Goal: Task Accomplishment & Management: Use online tool/utility

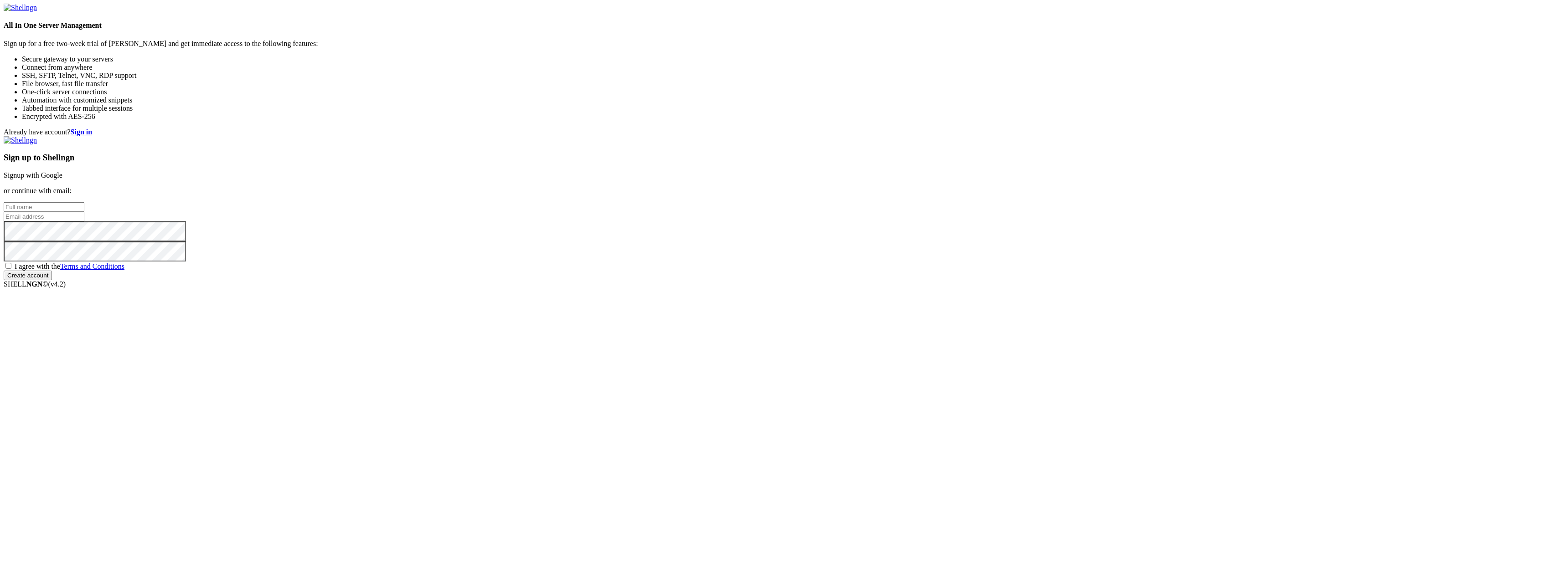
click at [63, 179] on link "Signup with Google" at bounding box center [33, 175] width 59 height 8
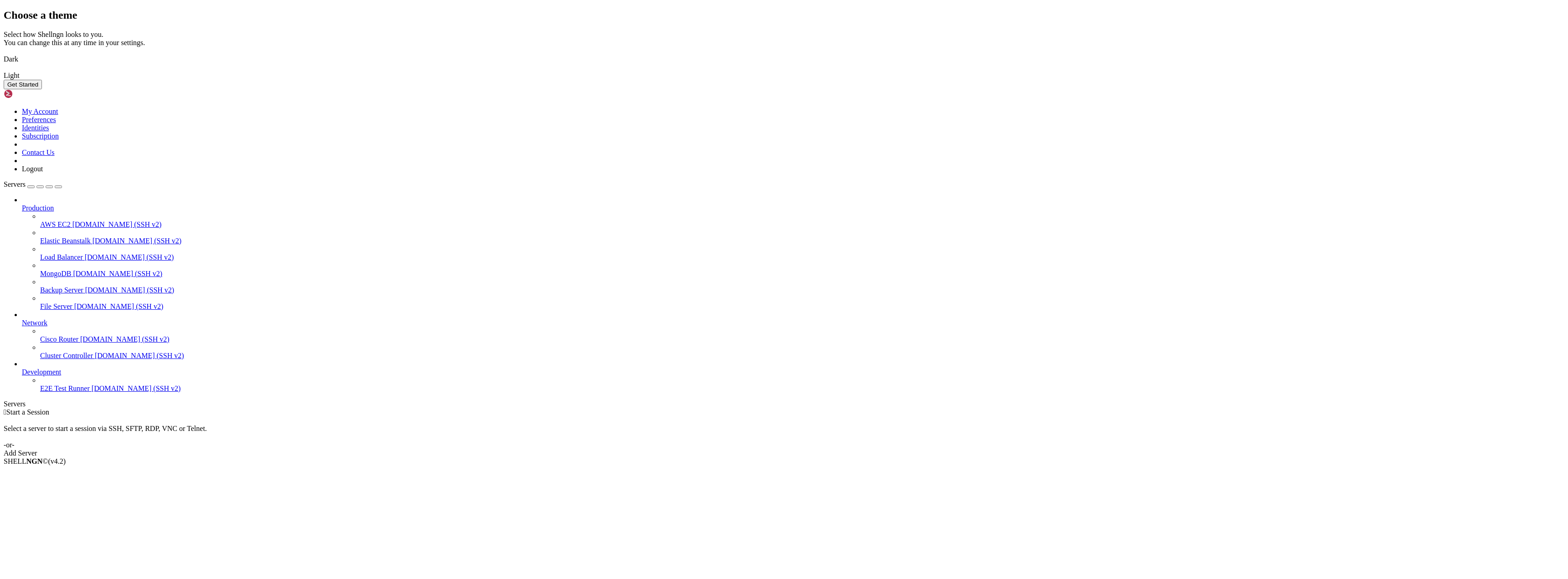
click at [4, 54] on img at bounding box center [4, 54] width 0 height 0
click at [42, 89] on button "Get Started" at bounding box center [23, 85] width 38 height 10
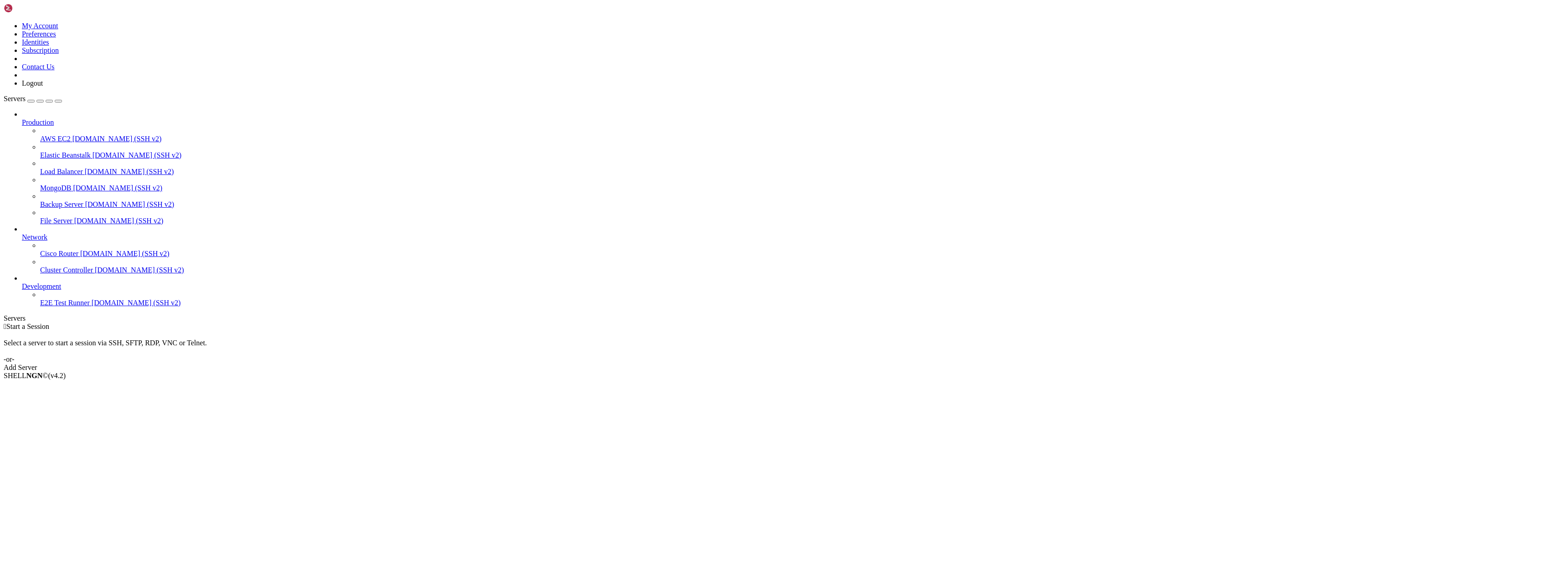
click at [867, 364] on link "Add Server" at bounding box center [784, 367] width 1561 height 8
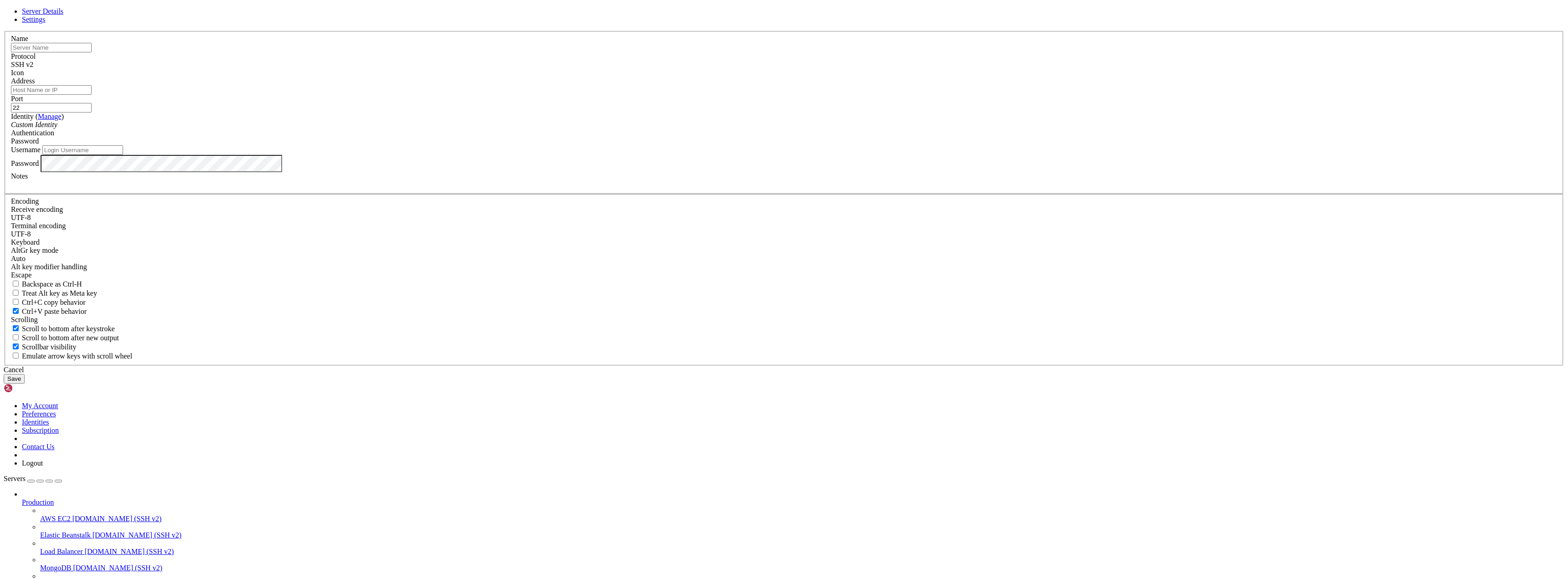
click at [92, 52] on input "text" at bounding box center [51, 47] width 81 height 10
type input "D"
type input "dSpace"
click at [92, 113] on input "22" at bounding box center [51, 108] width 81 height 10
type input "2"
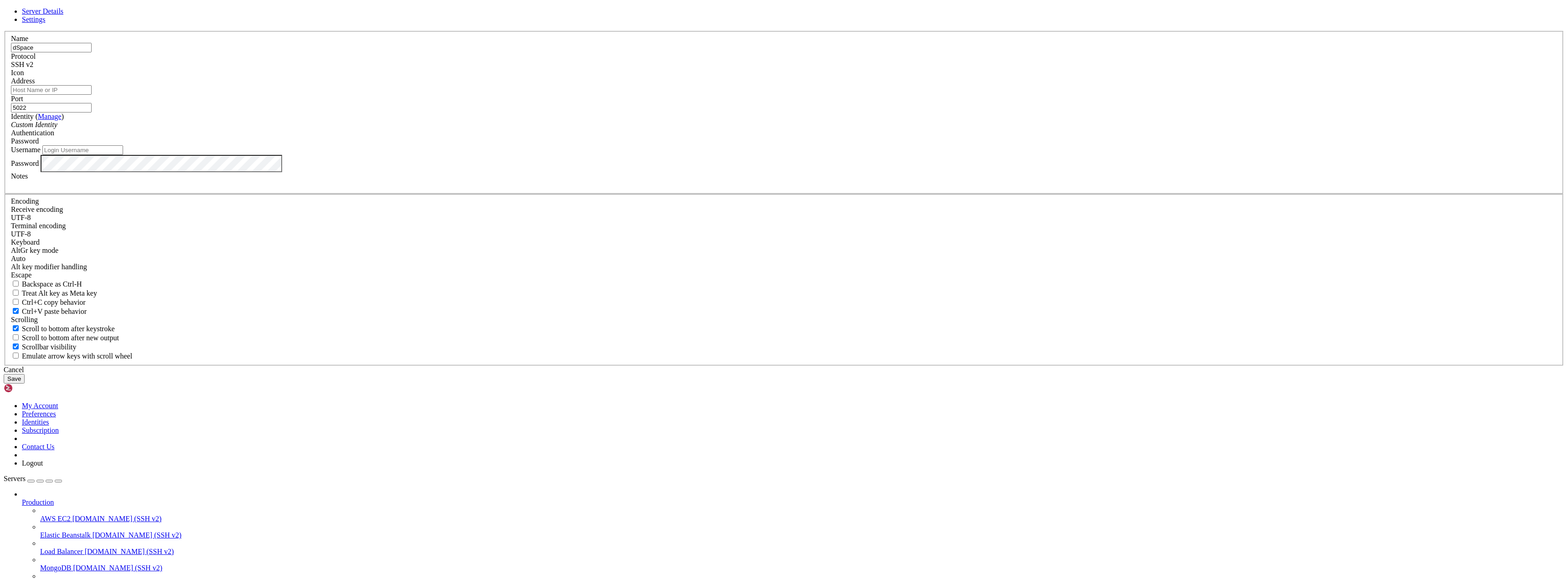
type input "5022"
click at [92, 95] on input "Address" at bounding box center [51, 90] width 81 height 10
type input "[TECHNICAL_ID]"
click at [24, 384] on button "Save" at bounding box center [14, 379] width 21 height 10
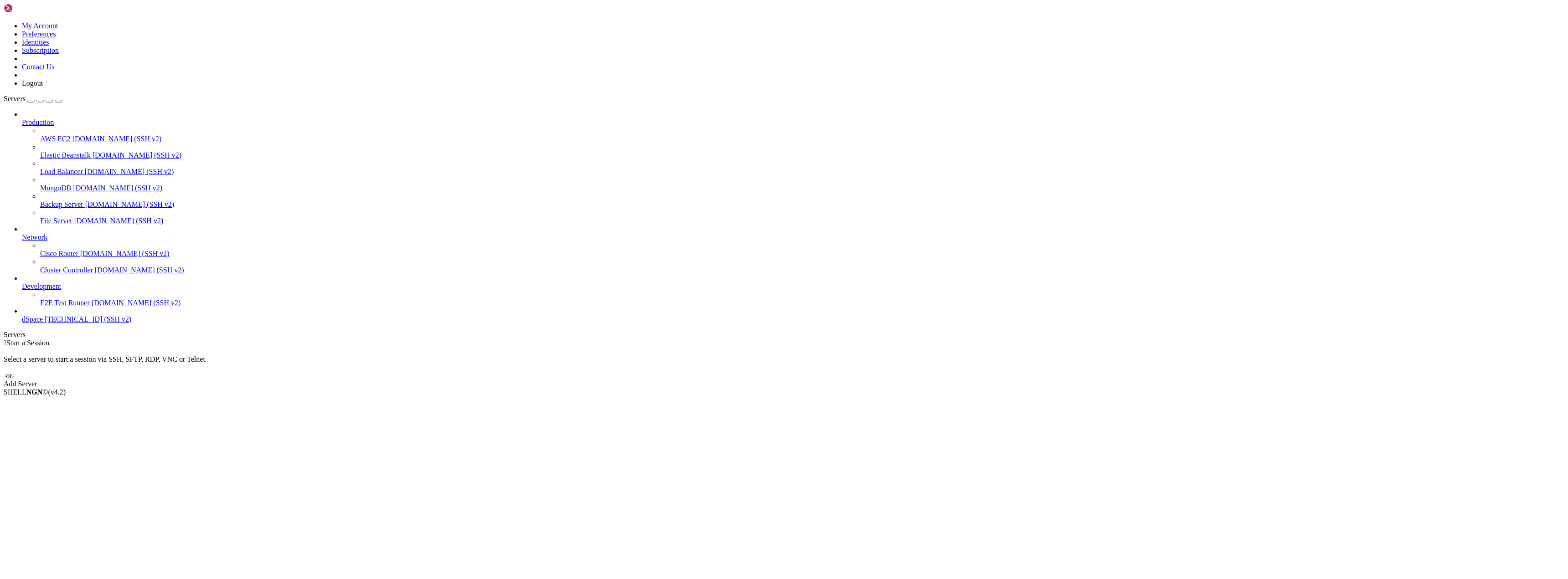
click at [44, 323] on span "[TECHNICAL_ID] (SSH v2)" at bounding box center [88, 319] width 86 height 8
click at [22, 282] on icon at bounding box center [22, 282] width 0 height 0
click at [22, 233] on icon at bounding box center [22, 233] width 0 height 0
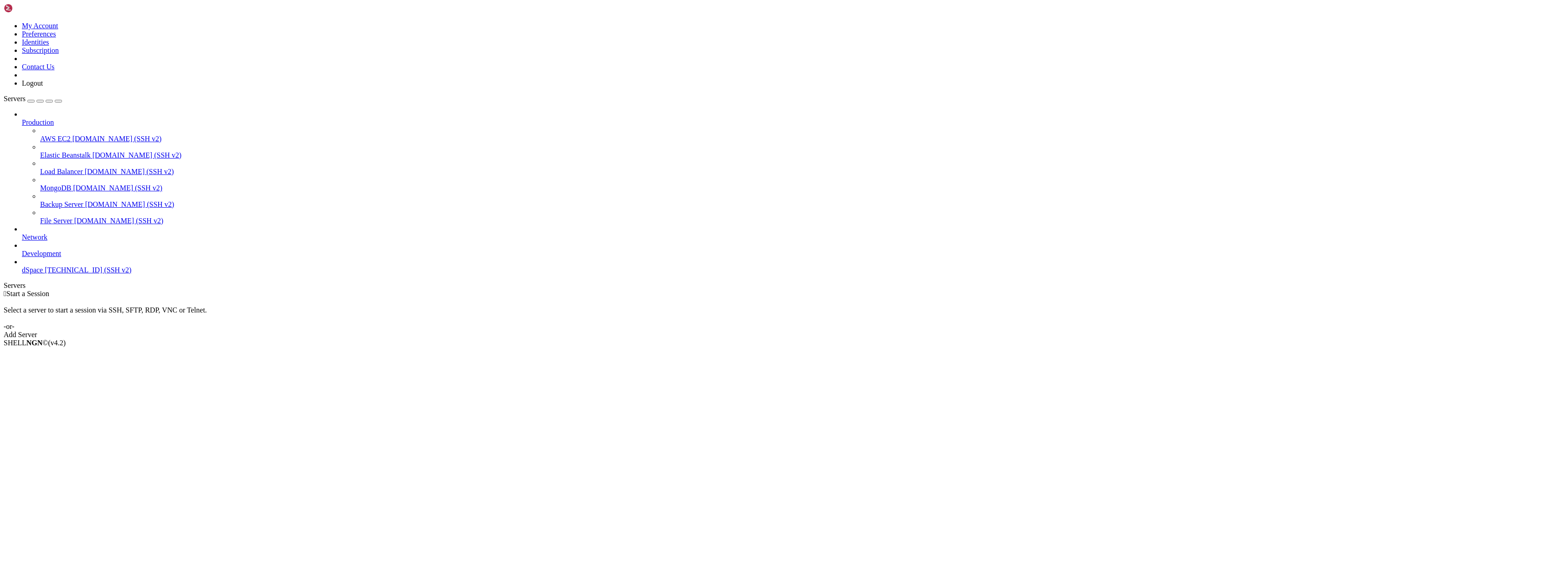
click at [22, 119] on icon at bounding box center [22, 119] width 0 height 0
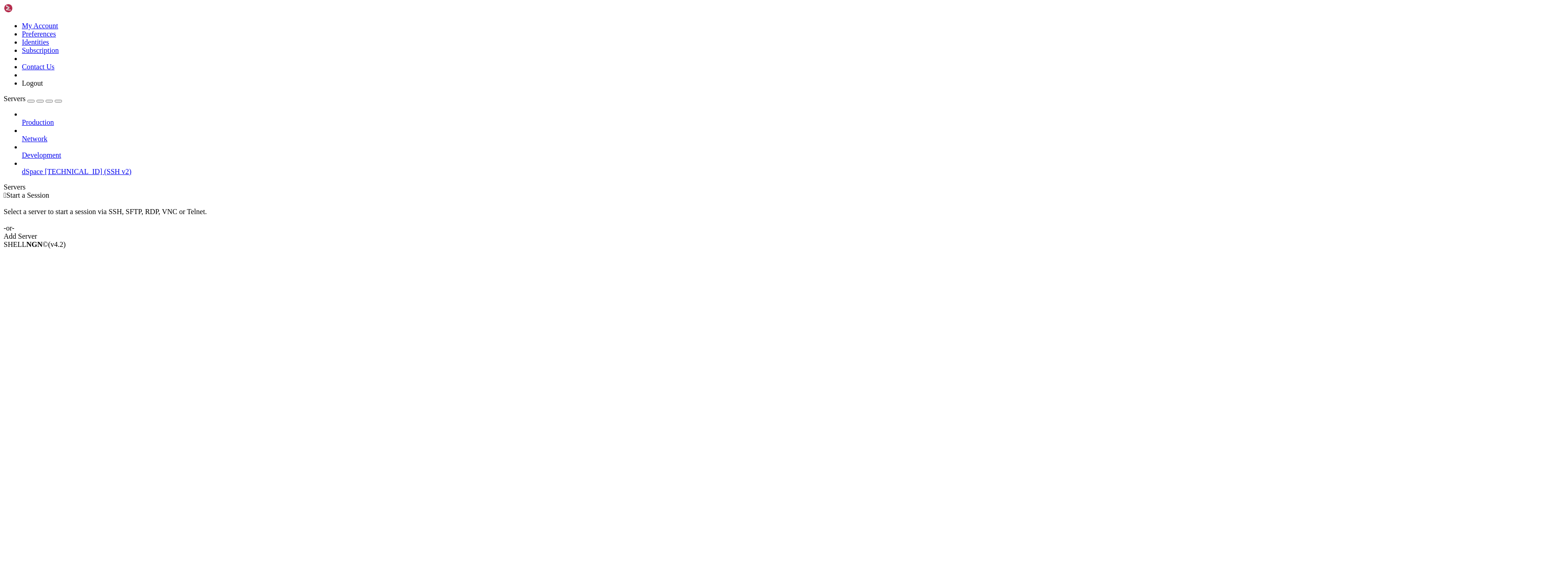
click at [27, 168] on link "dSpace [TECHNICAL_ID] (SSH v2)" at bounding box center [793, 172] width 1542 height 8
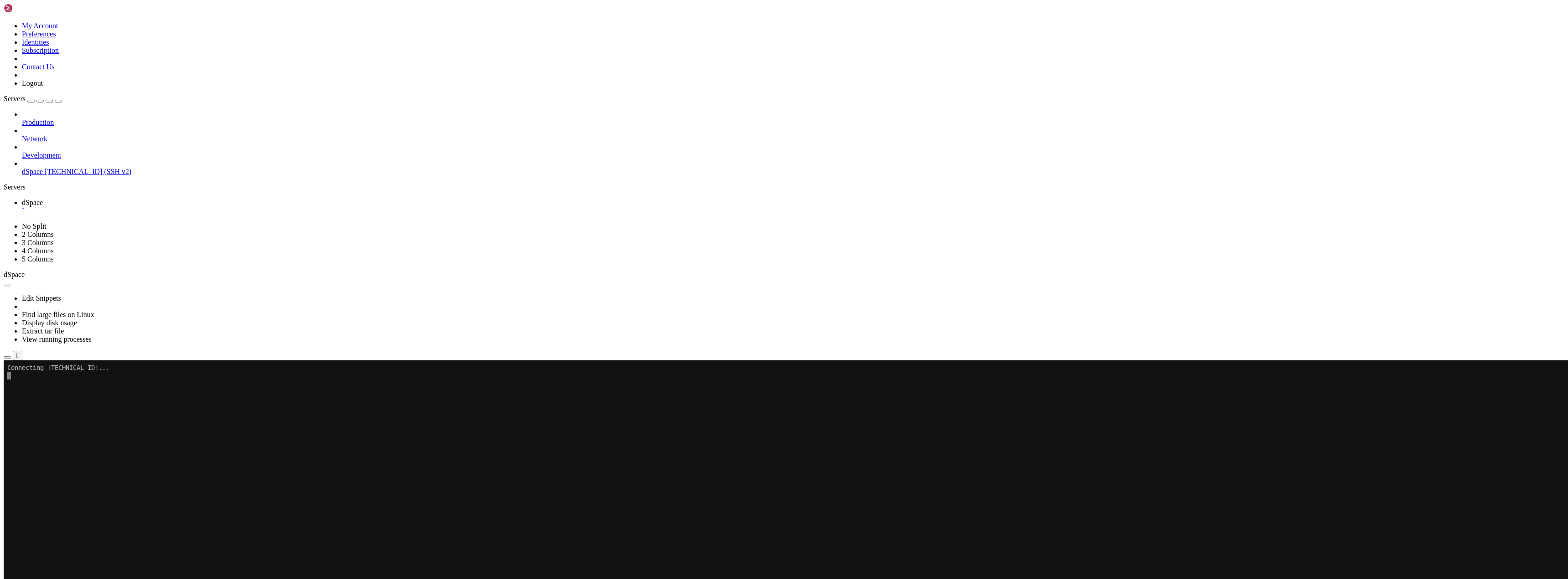
click at [22, 151] on icon at bounding box center [22, 151] width 0 height 0
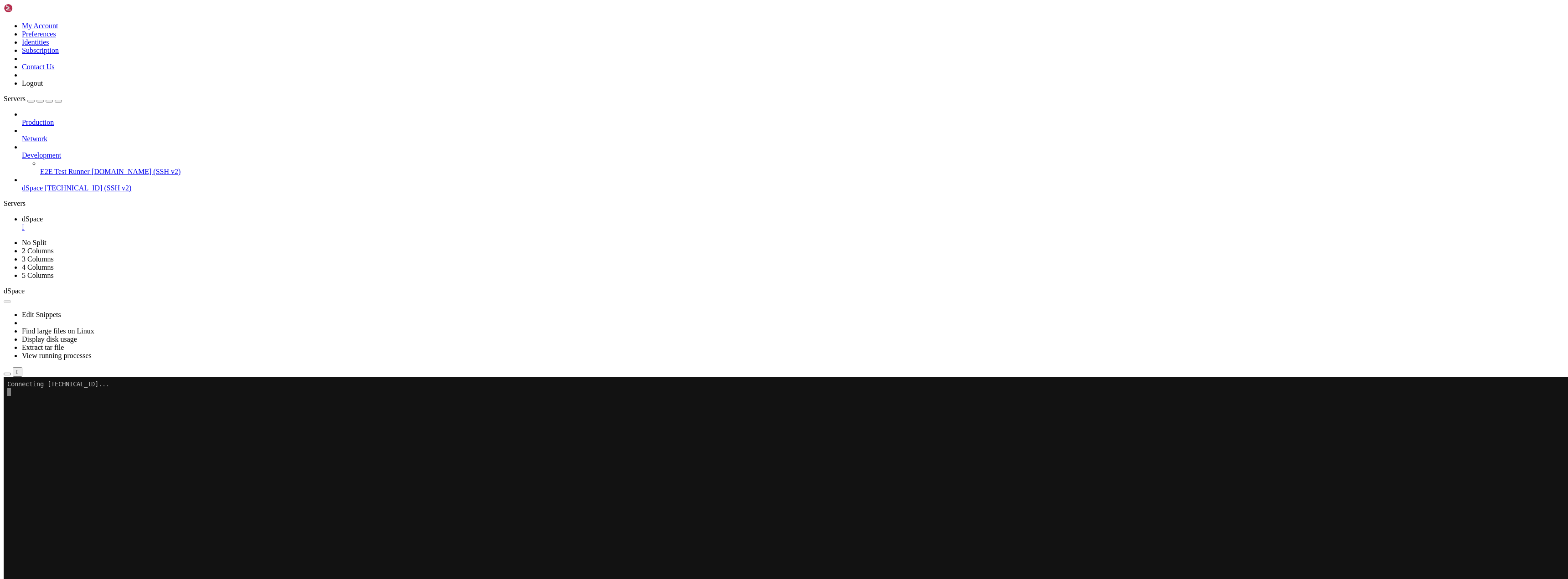
click at [92, 168] on span "[DOMAIN_NAME] (SSH v2)" at bounding box center [136, 172] width 89 height 8
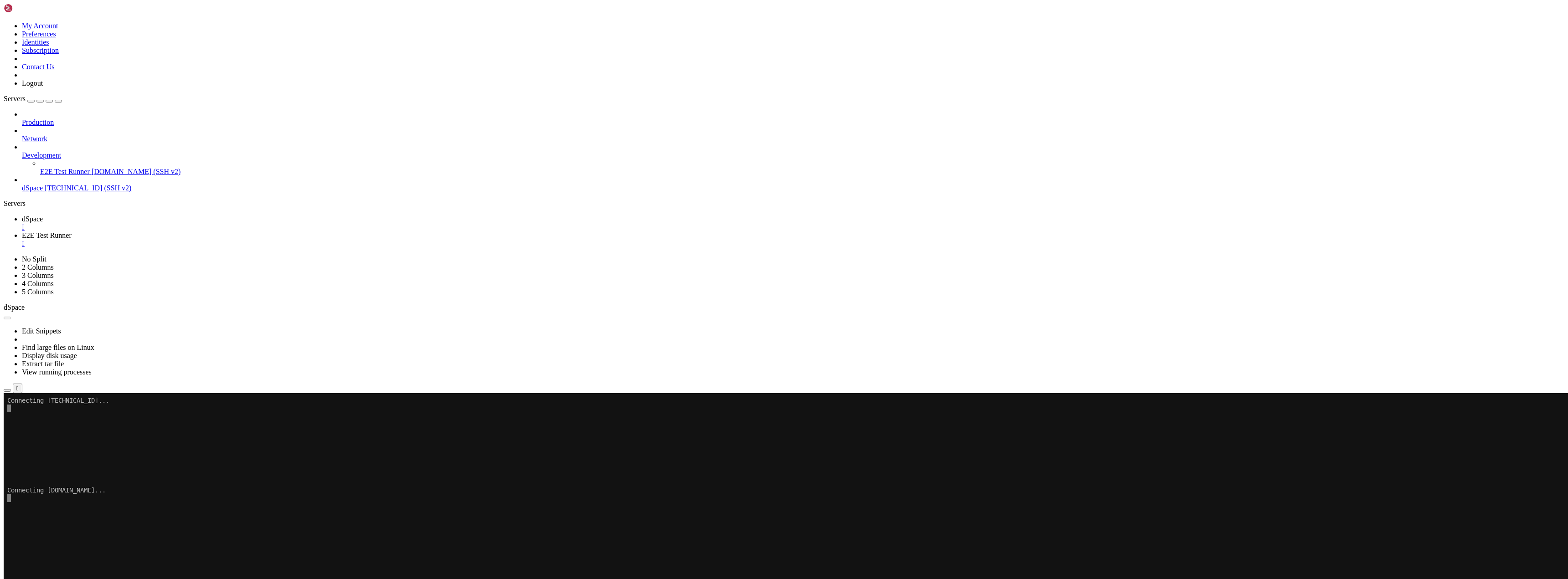
click at [22, 135] on icon at bounding box center [22, 135] width 0 height 0
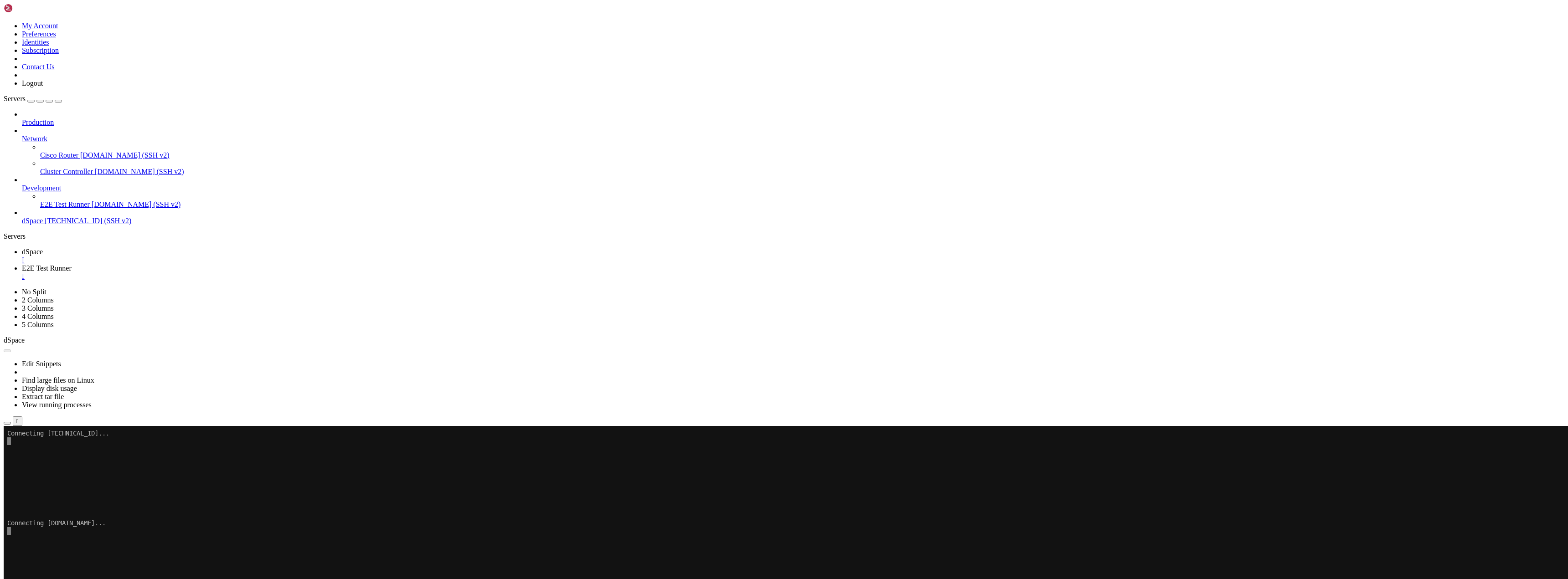
click at [80, 151] on span "[DOMAIN_NAME] (SSH v2)" at bounding box center [125, 155] width 89 height 8
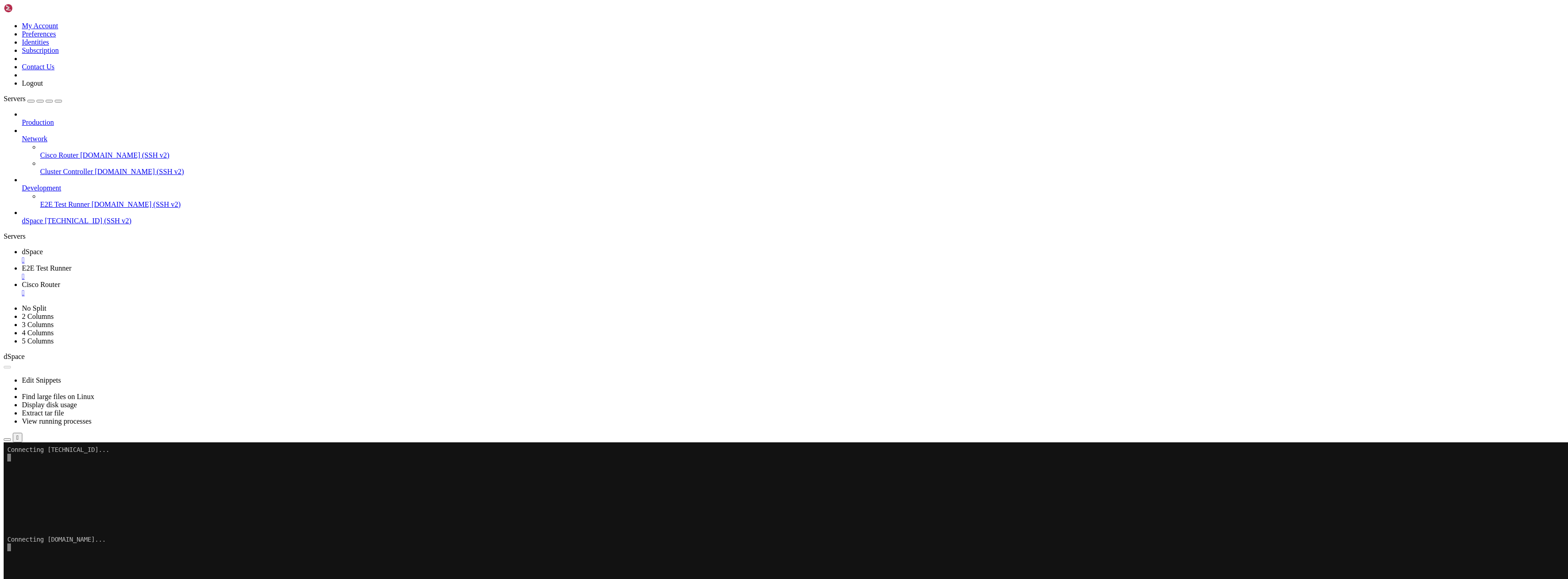
click at [313, 280] on link "Cisco Router " at bounding box center [793, 288] width 1542 height 16
click at [309, 289] on div "" at bounding box center [793, 293] width 1542 height 8
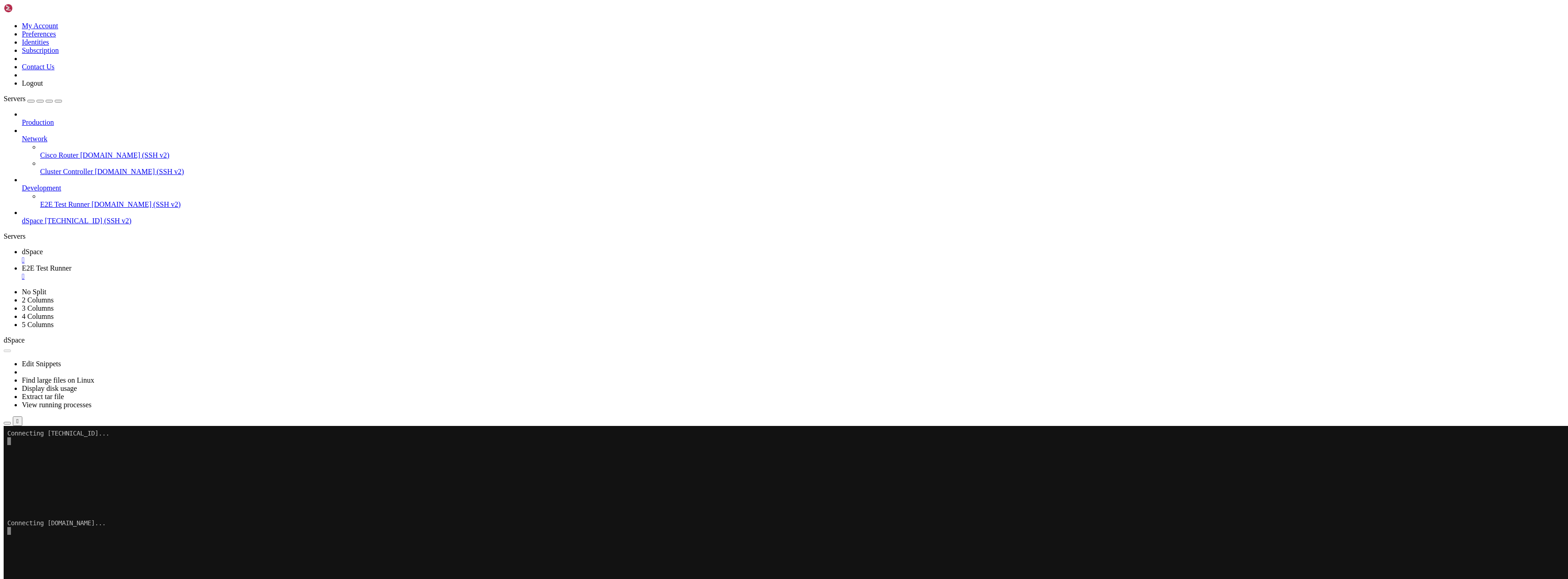
click at [238, 272] on div "" at bounding box center [793, 276] width 1542 height 8
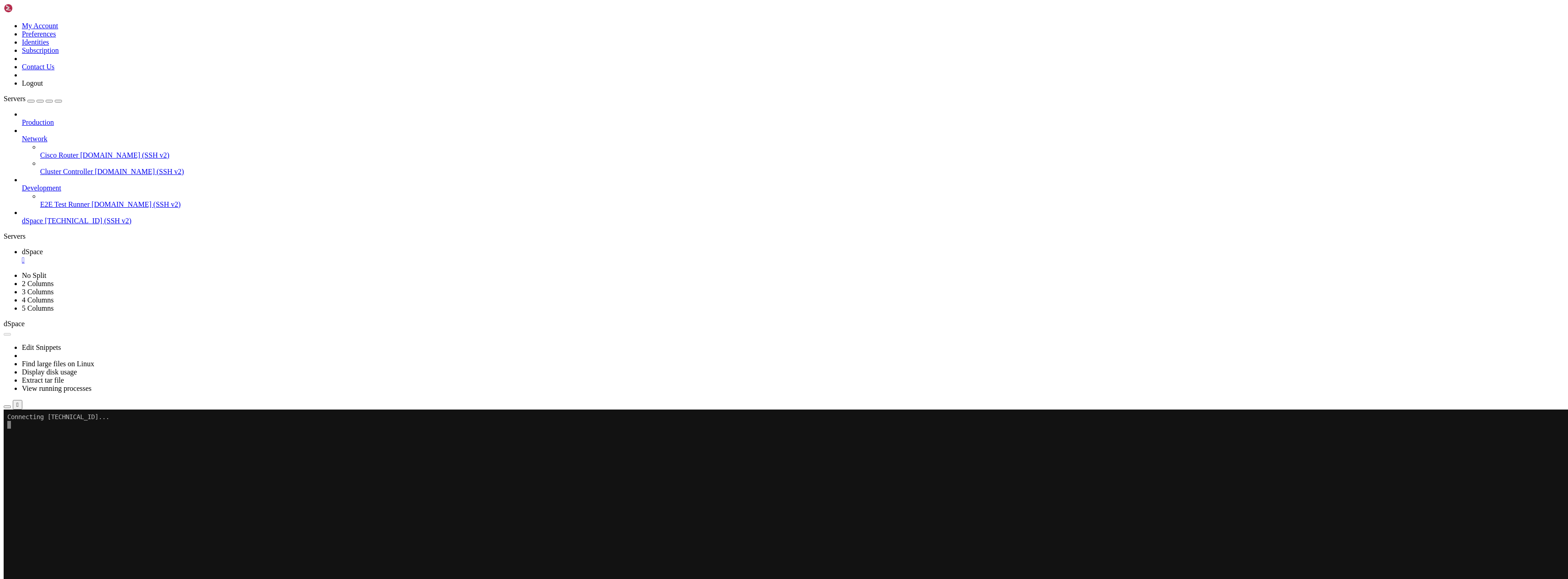
click at [51, 435] on x-row at bounding box center [730, 432] width 1446 height 8
click at [61, 217] on span "[TECHNICAL_ID] (SSH v2)" at bounding box center [88, 220] width 86 height 8
click at [60, 217] on span "[TECHNICAL_ID] (SSH v2)" at bounding box center [88, 220] width 86 height 8
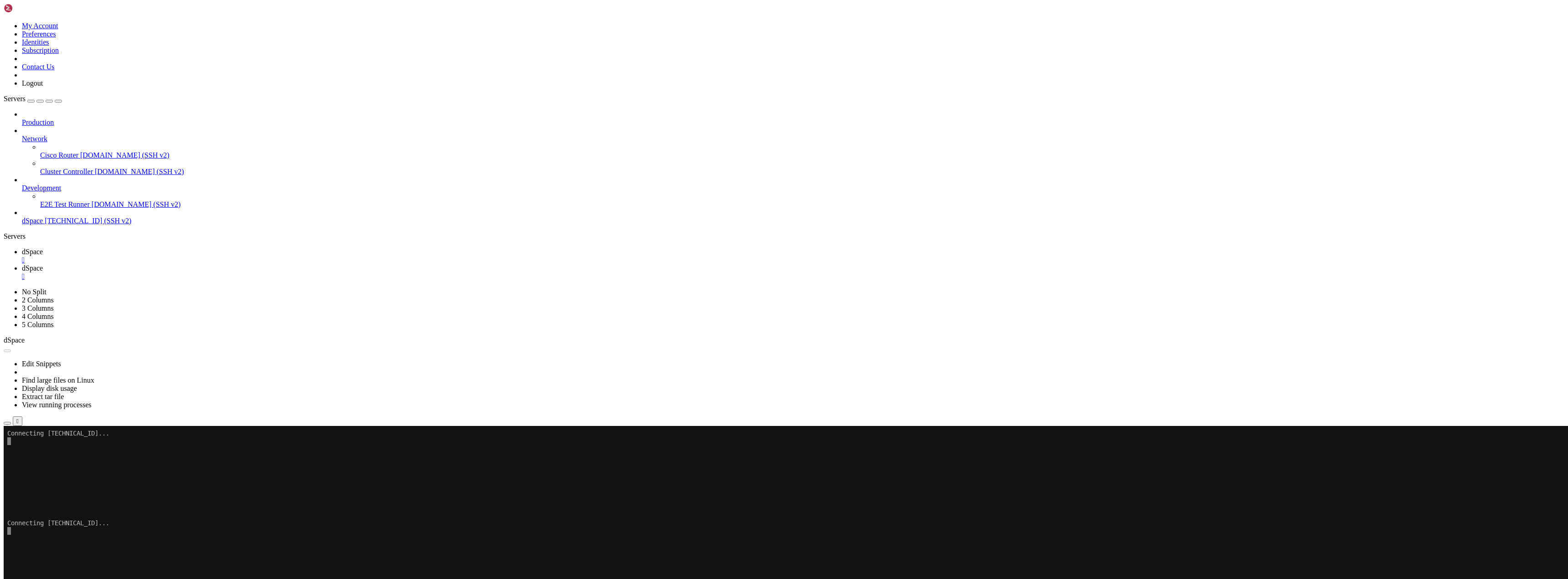
click at [159, 256] on div "" at bounding box center [793, 260] width 1542 height 8
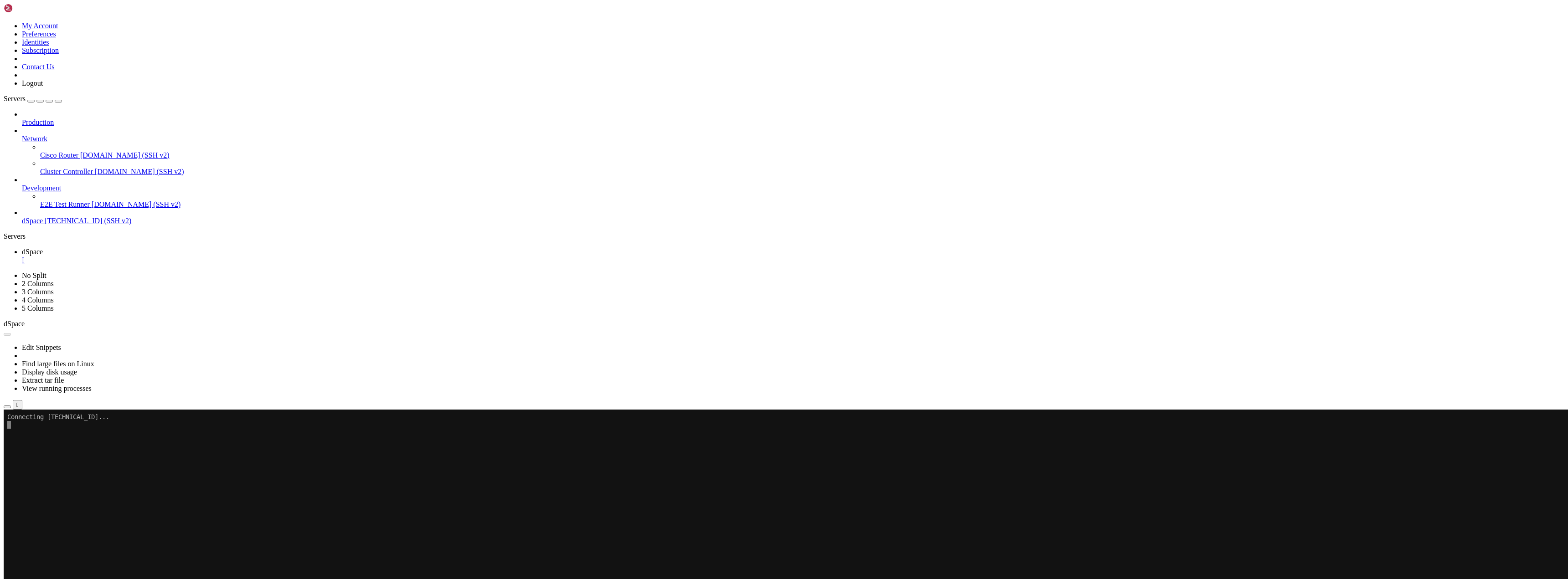
click at [159, 256] on div "" at bounding box center [793, 260] width 1542 height 8
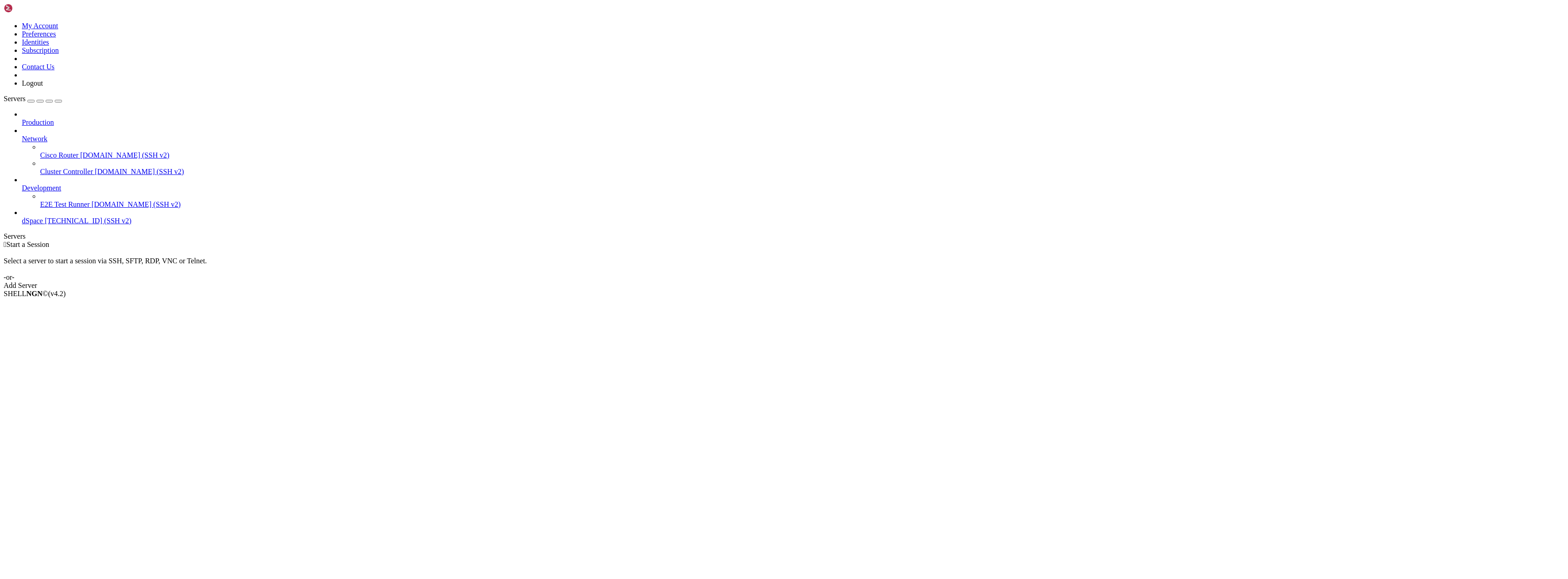
click at [55, 217] on span "[TECHNICAL_ID] (SSH v2)" at bounding box center [88, 220] width 86 height 8
click at [103, 127] on div at bounding box center [793, 130] width 1542 height 8
click at [22, 135] on icon at bounding box center [22, 135] width 0 height 0
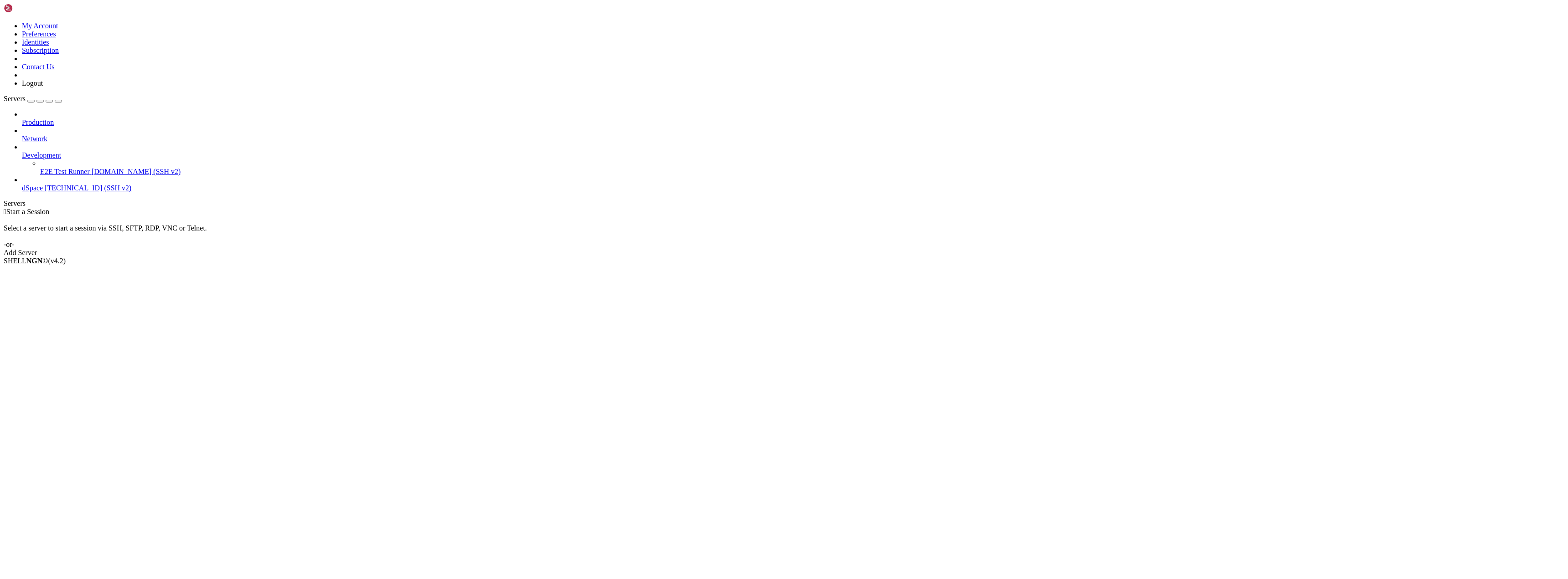
click at [22, 151] on icon at bounding box center [22, 151] width 0 height 0
click at [74, 168] on span "[TECHNICAL_ID] (SSH v2)" at bounding box center [88, 172] width 86 height 8
click at [105, 313] on li "Properties" at bounding box center [63, 317] width 83 height 8
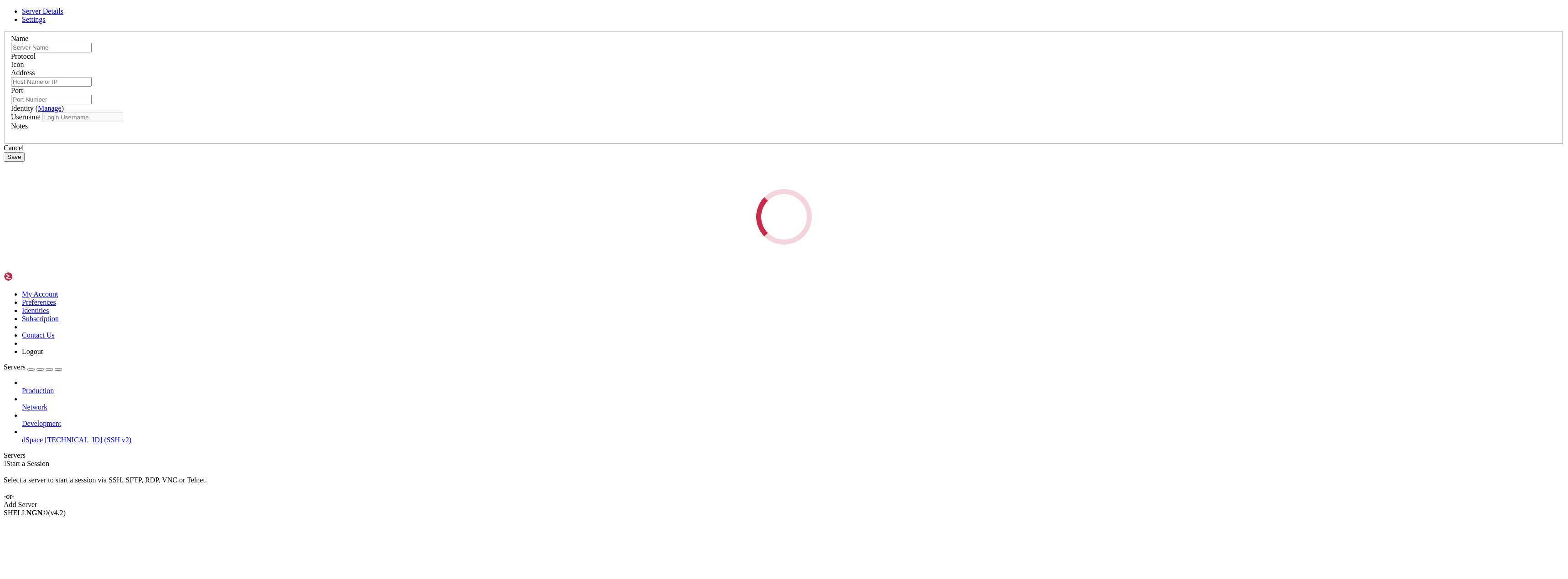
type input "dSpace"
type input "[TECHNICAL_ID]"
type input "5022"
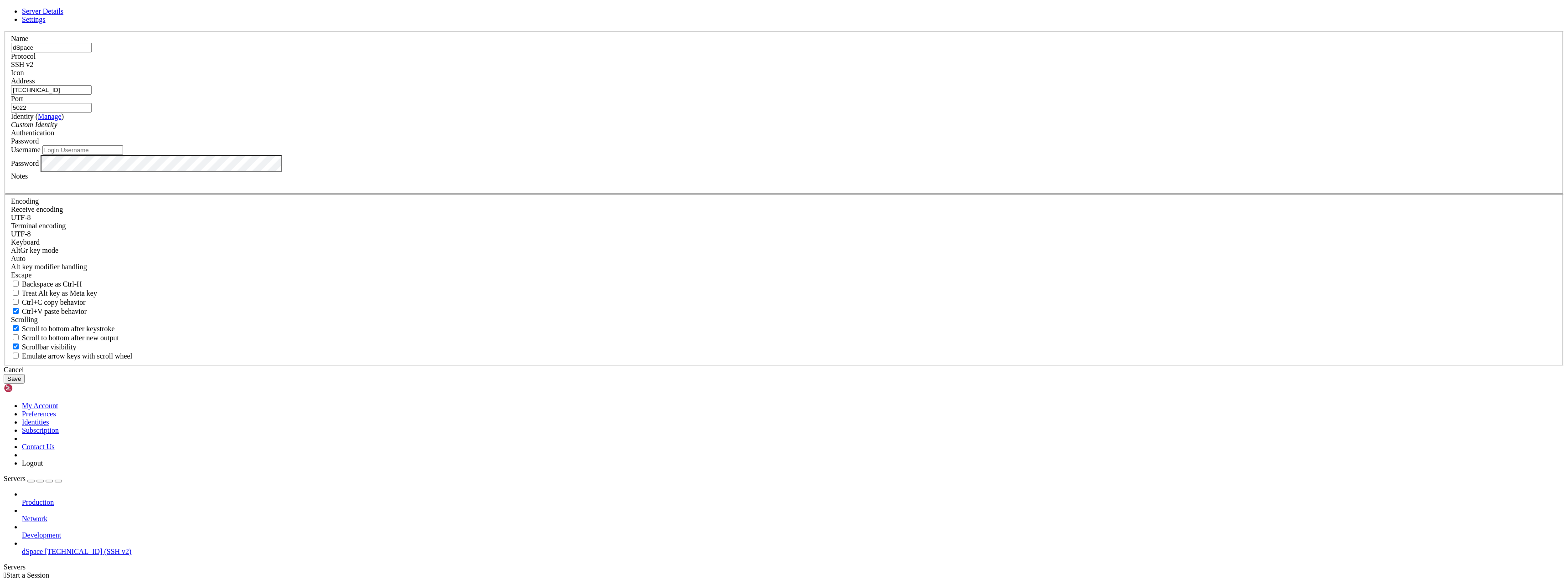
click at [57, 128] on icon "Custom Identity" at bounding box center [34, 124] width 46 height 8
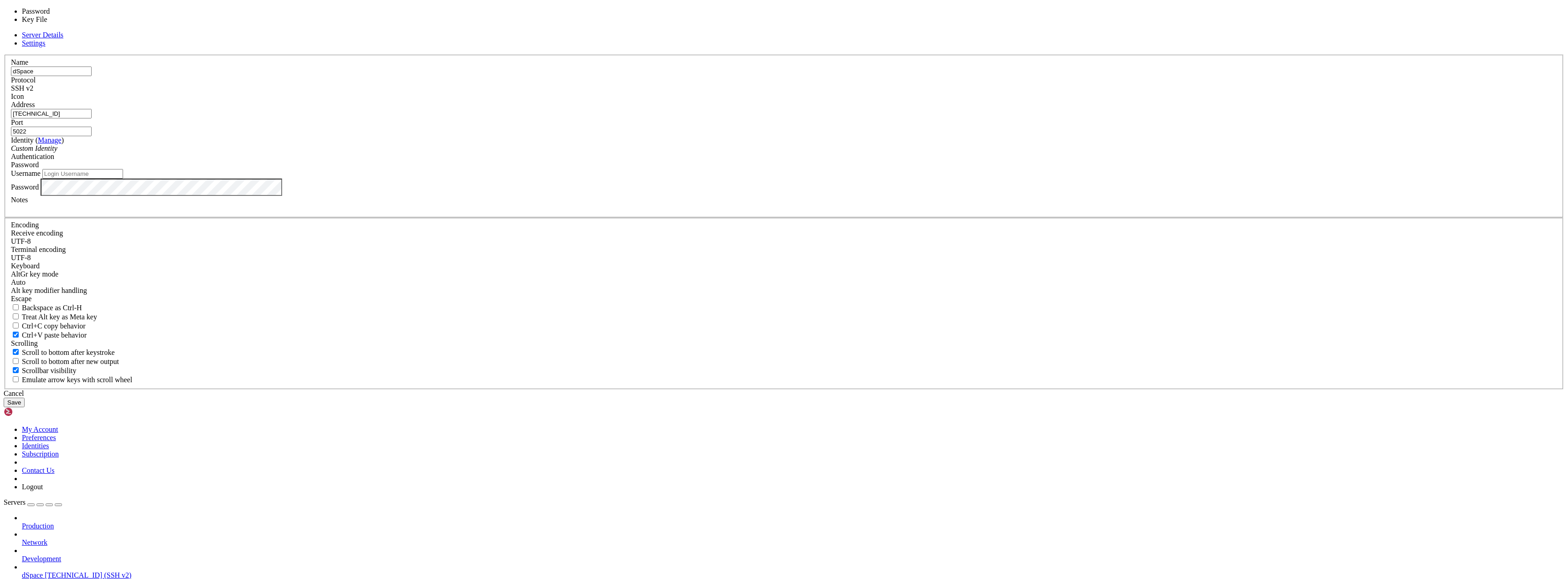
click at [867, 169] on div "Password" at bounding box center [784, 164] width 1546 height 8
click at [863, 169] on div "Password" at bounding box center [784, 164] width 1546 height 8
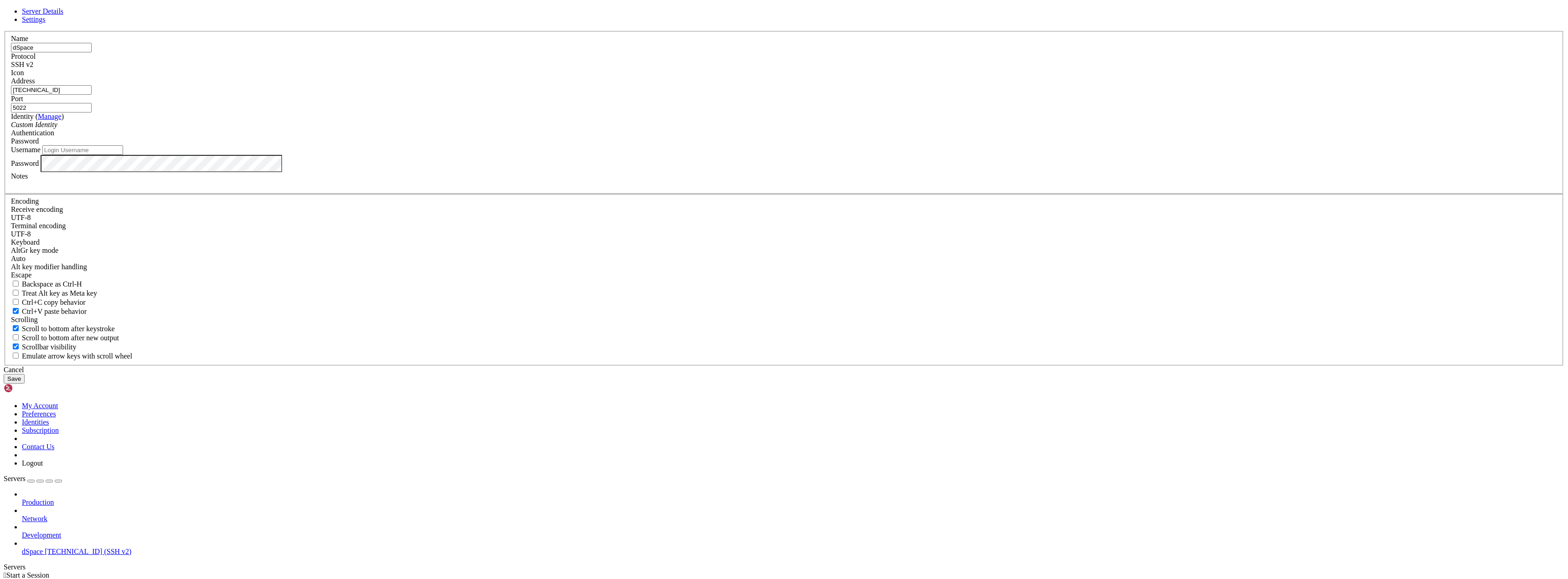
click at [841, 69] on div "SSH v2" at bounding box center [784, 64] width 1546 height 8
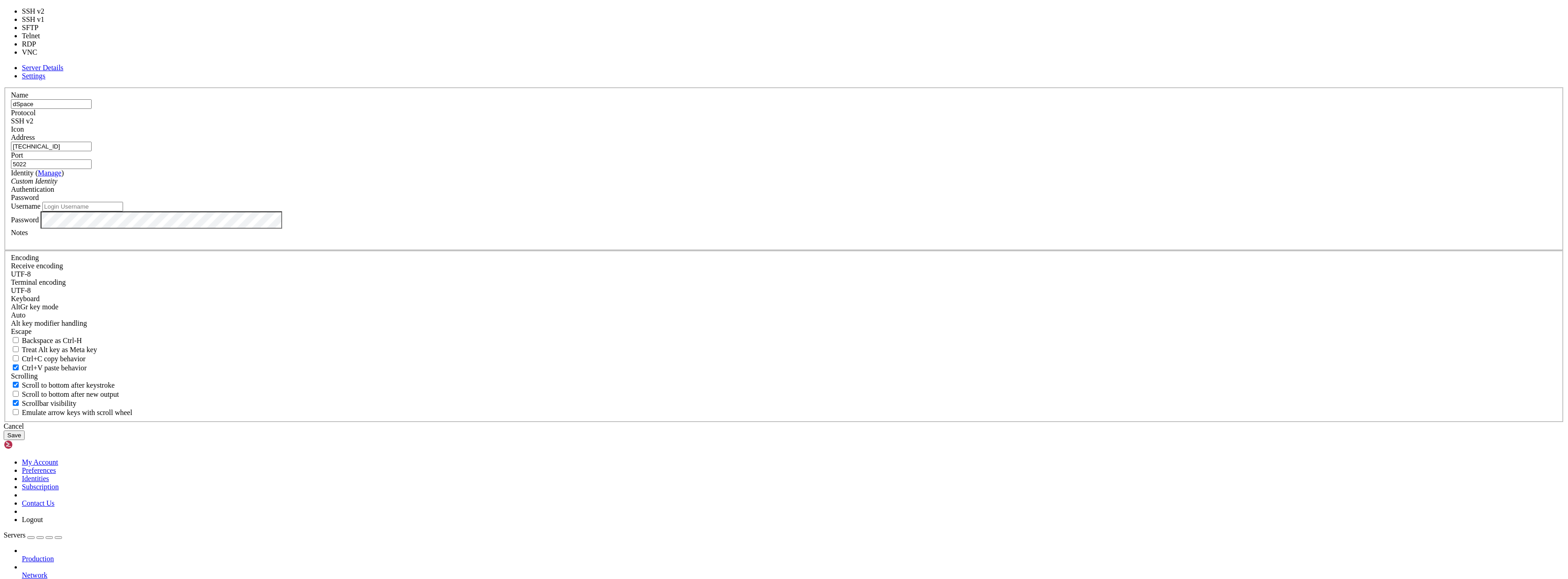
click at [841, 125] on div "SSH v2" at bounding box center [784, 120] width 1546 height 8
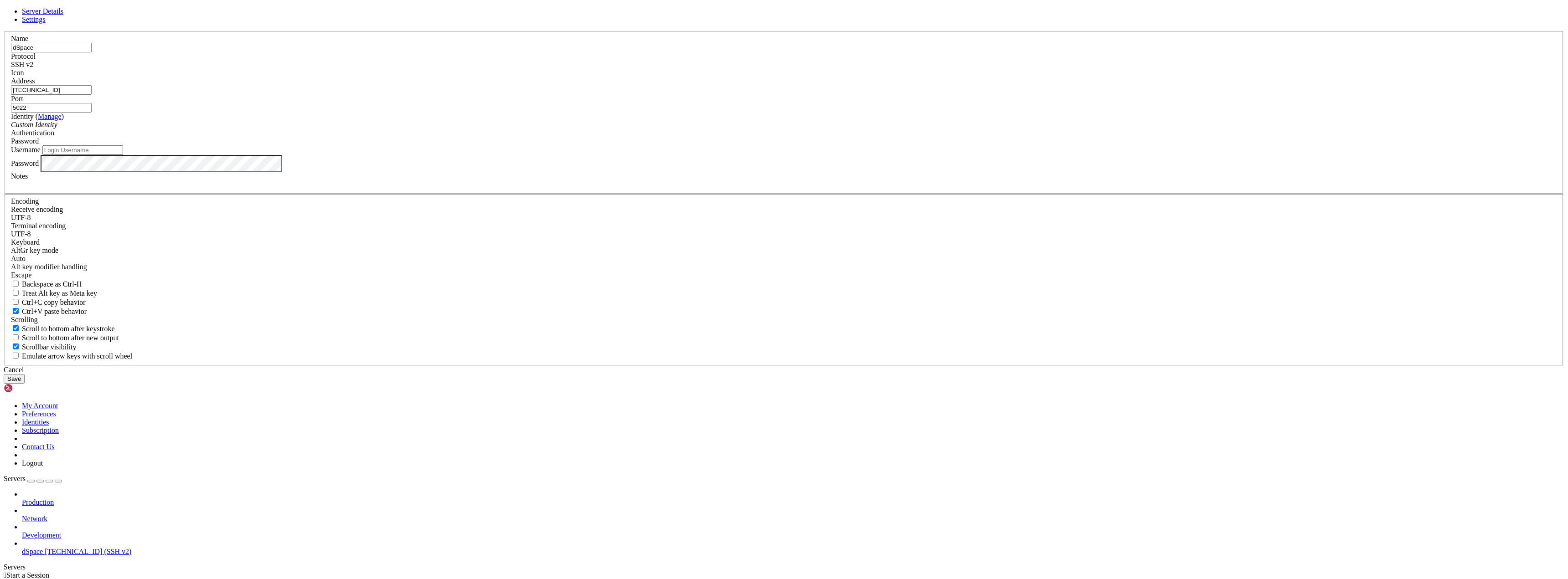
click at [123, 155] on input "Username" at bounding box center [83, 150] width 81 height 10
type input "uptadmin"
click at [24, 384] on button "Save" at bounding box center [14, 379] width 21 height 10
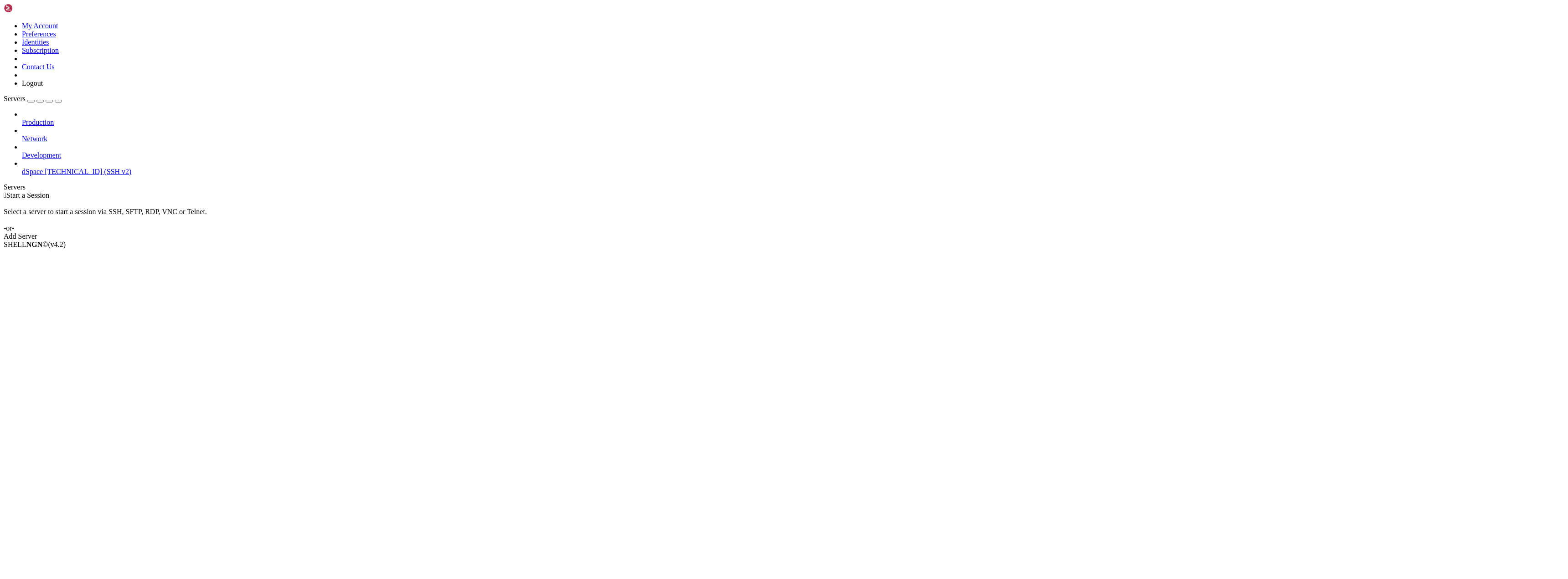
click at [44, 168] on span "[TECHNICAL_ID] (SSH v2)" at bounding box center [88, 172] width 86 height 8
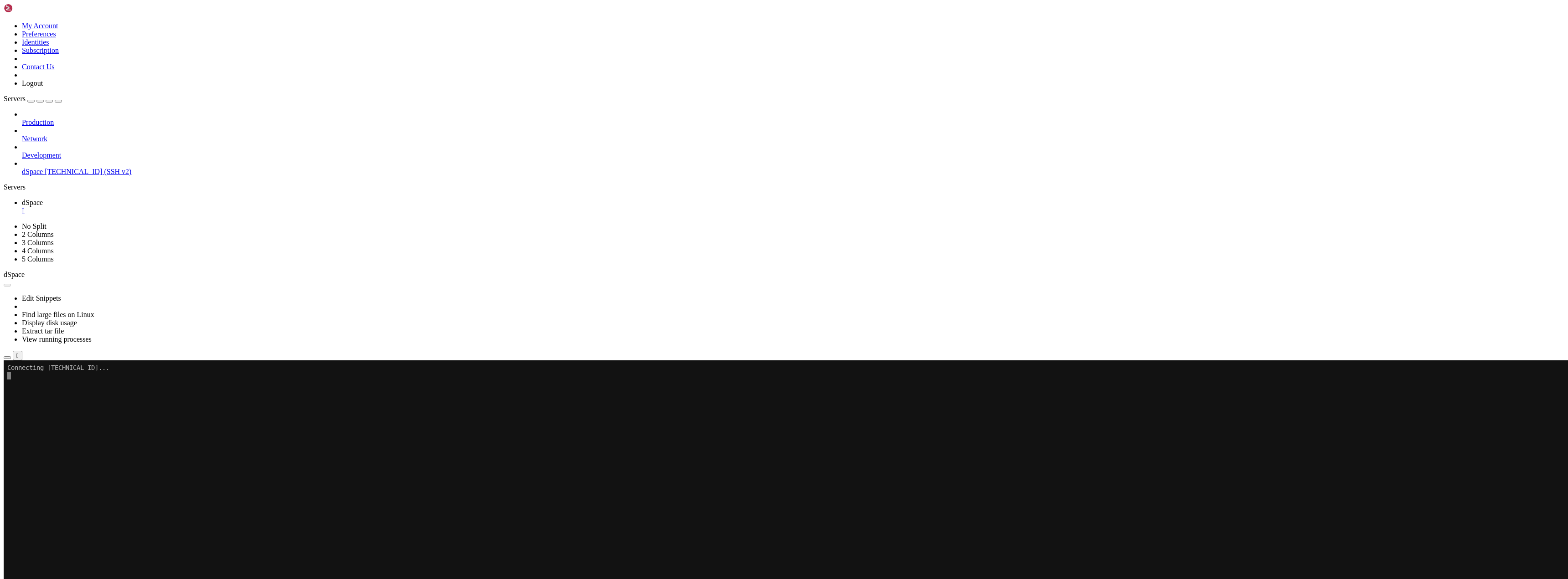
click at [154, 507] on x-row at bounding box center [730, 507] width 1446 height 8
click at [61, 151] on span "Development" at bounding box center [41, 155] width 39 height 8
click at [54, 168] on span "[TECHNICAL_ID] (SSH v2)" at bounding box center [88, 172] width 86 height 8
click at [19, 352] on div "" at bounding box center [18, 355] width 2 height 7
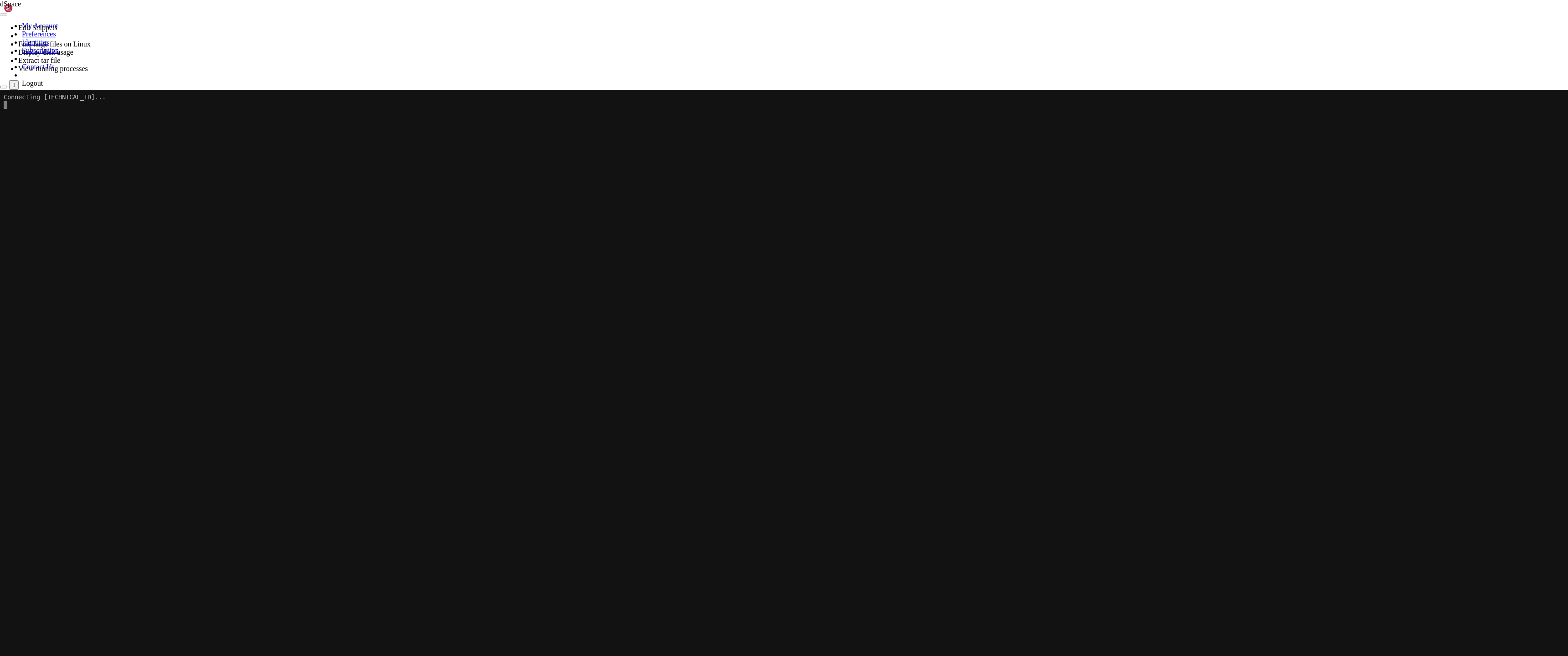
click at [324, 229] on x-row at bounding box center [783, 229] width 1560 height 8
